Goal: Task Accomplishment & Management: Use online tool/utility

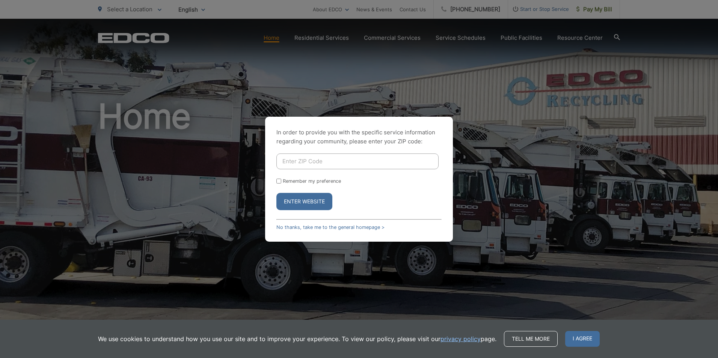
click at [306, 161] on input "Enter ZIP Code" at bounding box center [357, 162] width 162 height 16
type input "92101"
click at [286, 200] on button "Enter Website" at bounding box center [304, 201] width 56 height 17
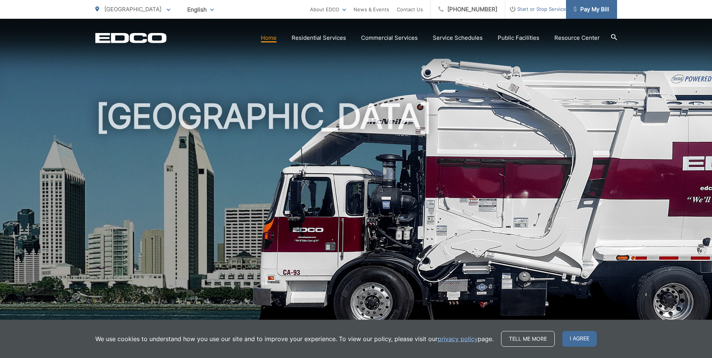
click at [590, 11] on span "Pay My Bill" at bounding box center [592, 9] width 36 height 9
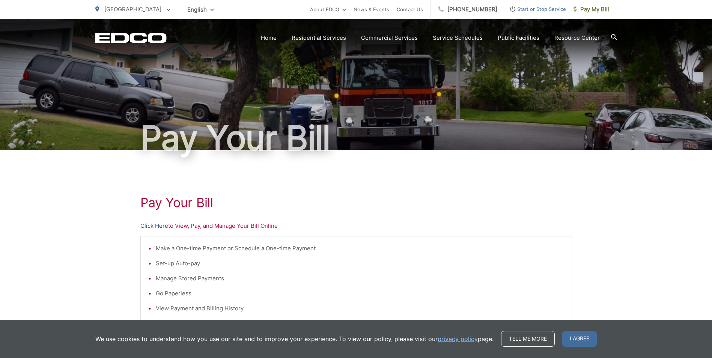
click at [157, 225] on link "Click Here" at bounding box center [154, 226] width 28 height 9
